Goal: Transaction & Acquisition: Purchase product/service

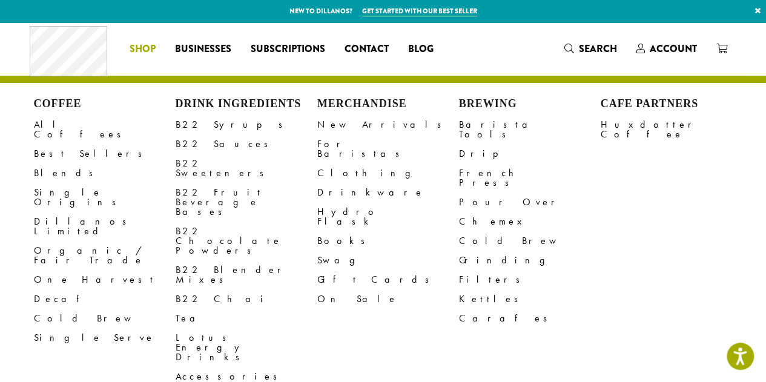
click at [148, 45] on span "Shop" at bounding box center [143, 49] width 26 height 15
